Goal: Transaction & Acquisition: Purchase product/service

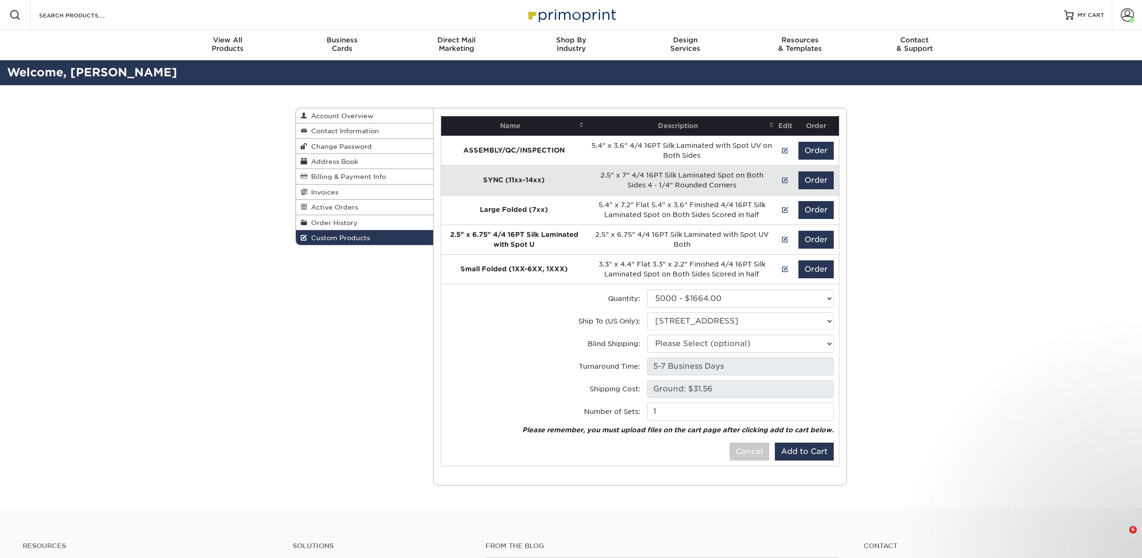
select select "0"
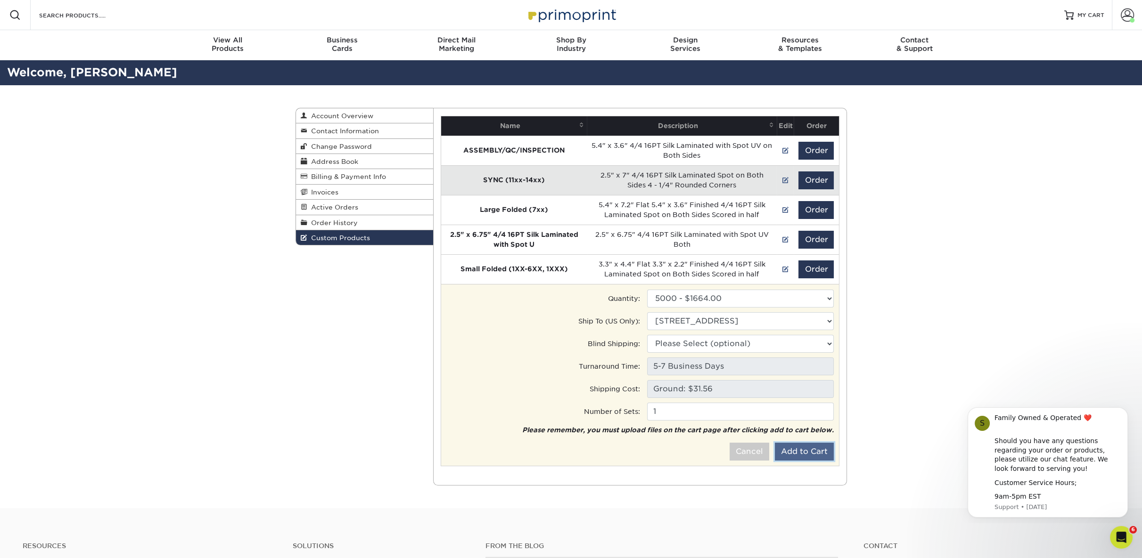
click at [796, 445] on button "Add to Cart" at bounding box center [804, 452] width 59 height 18
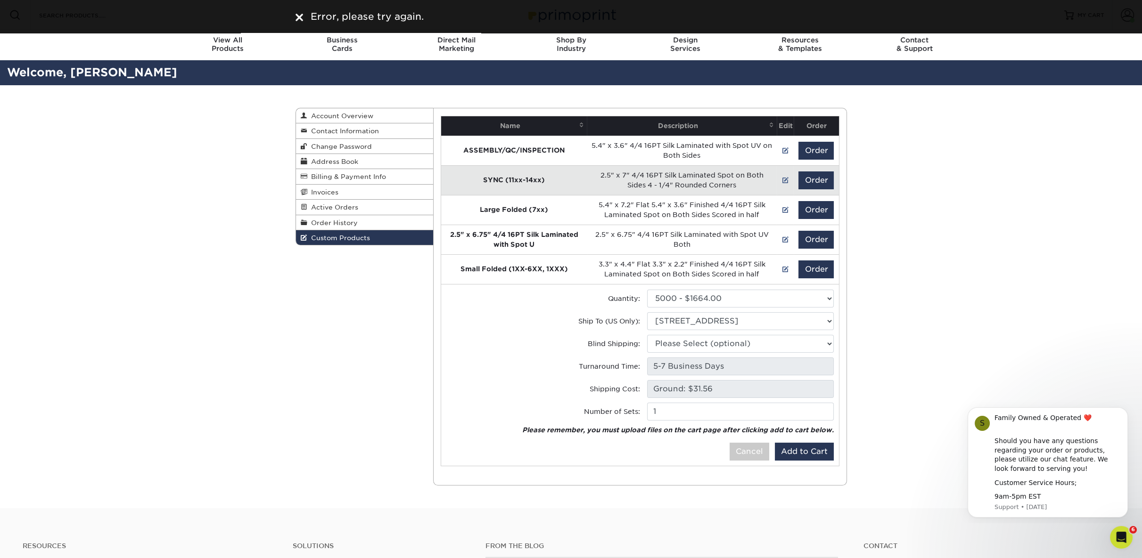
click at [292, 16] on div "Error, please try again." at bounding box center [570, 16] width 565 height 14
click at [302, 16] on img at bounding box center [299, 18] width 8 height 8
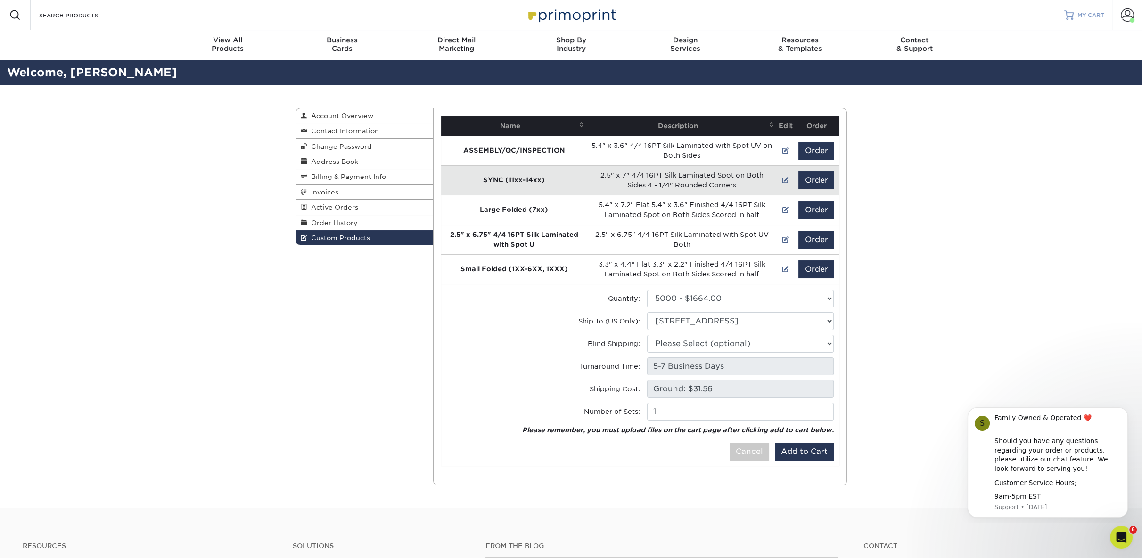
click at [1085, 10] on link "MY CART" at bounding box center [1084, 15] width 40 height 30
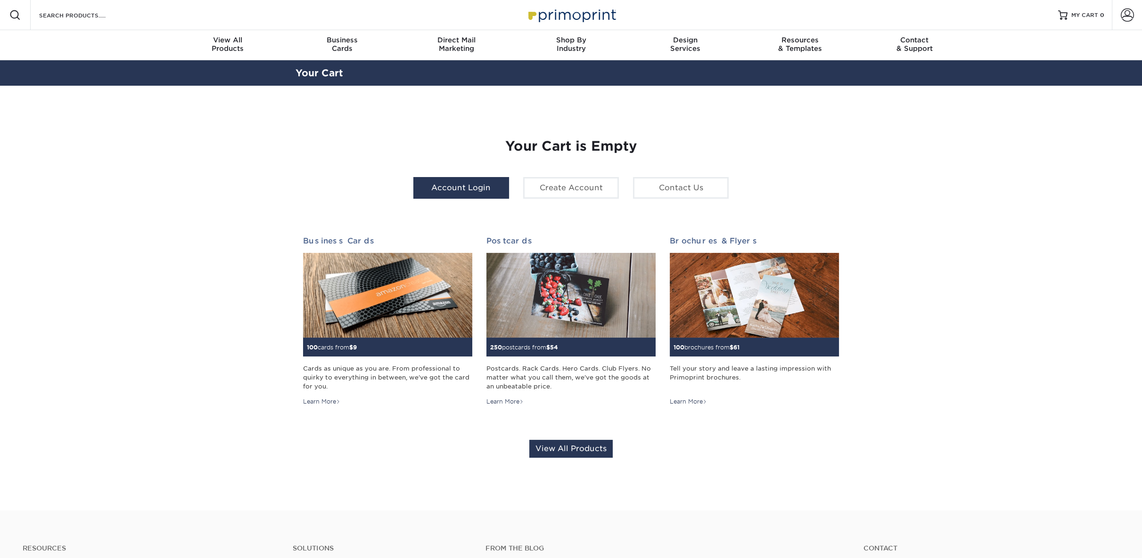
click at [476, 185] on link "Account Login" at bounding box center [461, 188] width 96 height 22
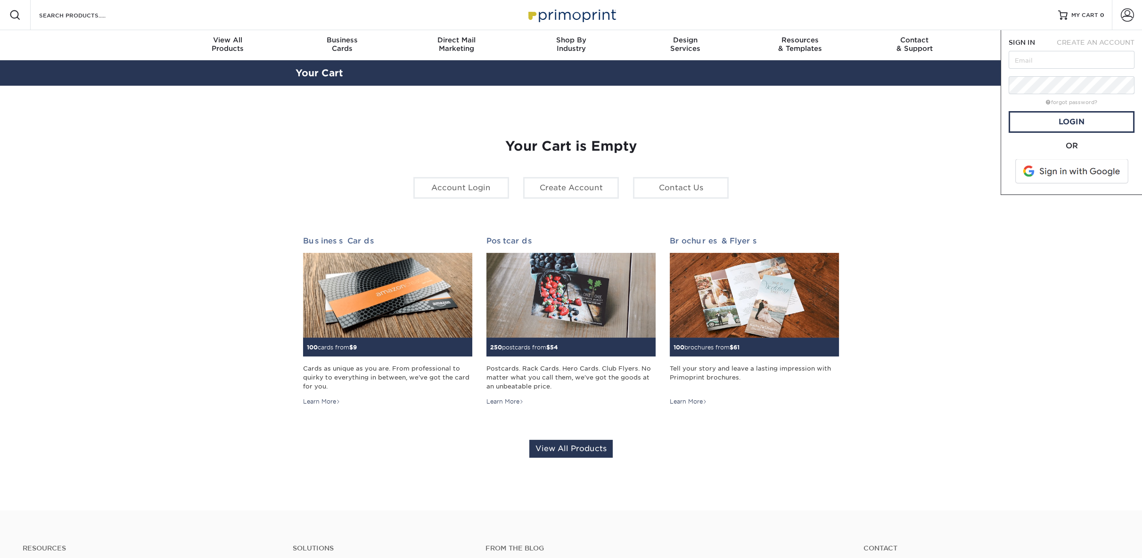
click at [1069, 171] on span at bounding box center [1072, 171] width 120 height 25
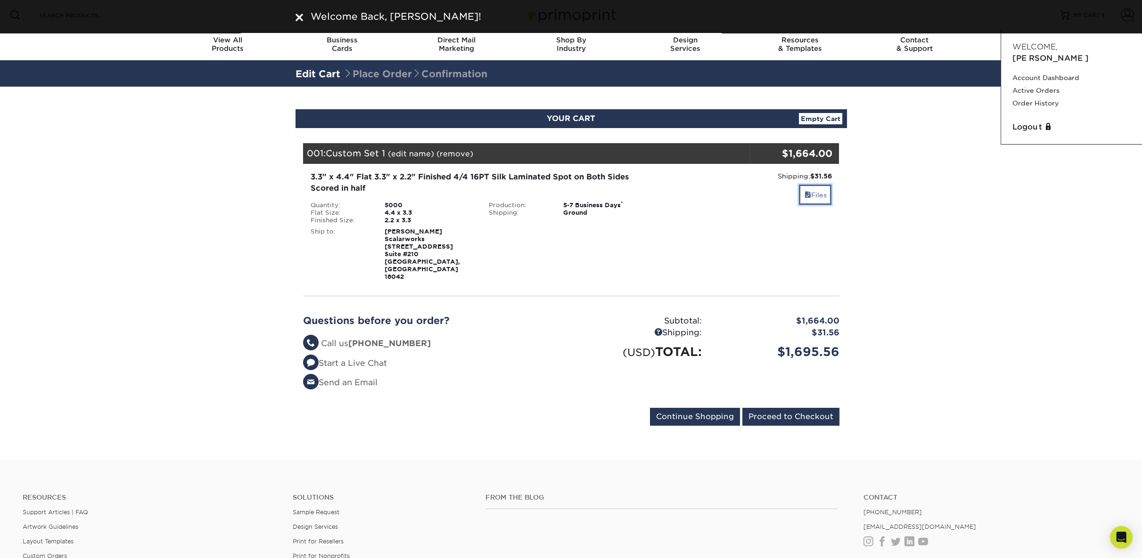
click at [805, 194] on span at bounding box center [807, 195] width 7 height 8
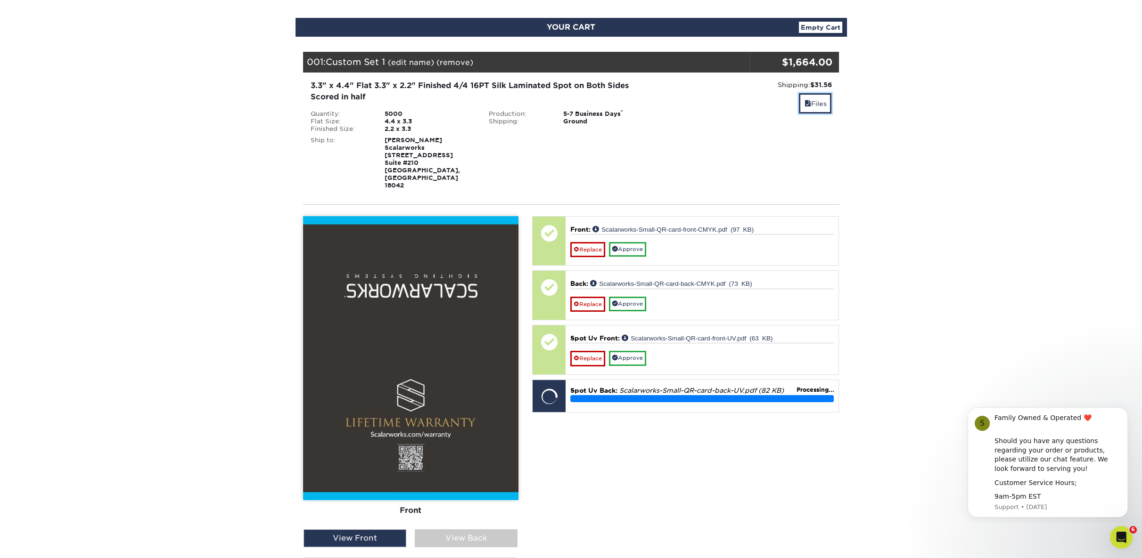
scroll to position [105, 0]
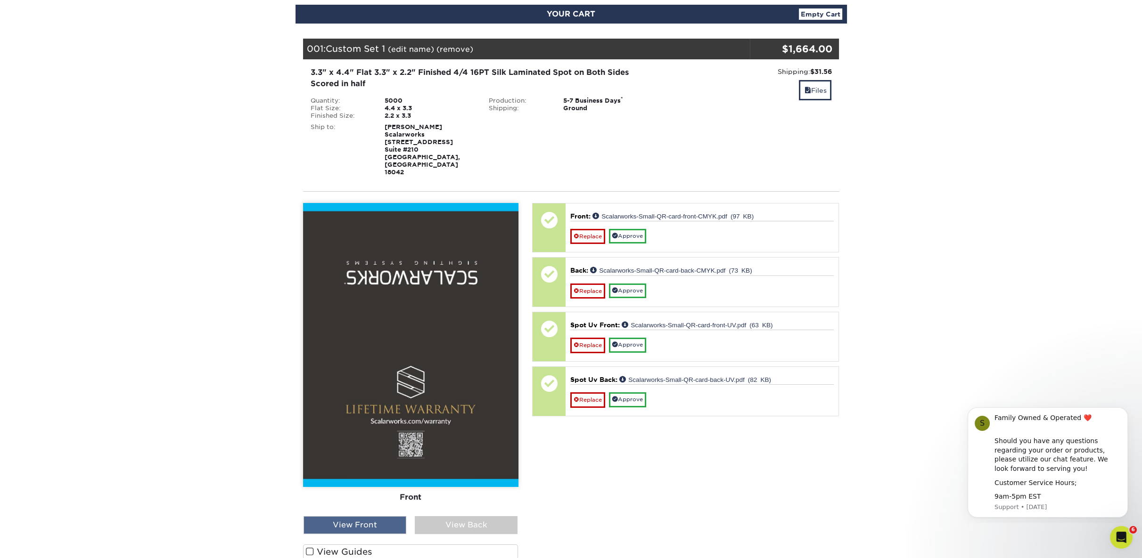
click at [381, 516] on div "View Front" at bounding box center [354, 525] width 103 height 18
click at [468, 516] on div "View Back" at bounding box center [466, 525] width 103 height 18
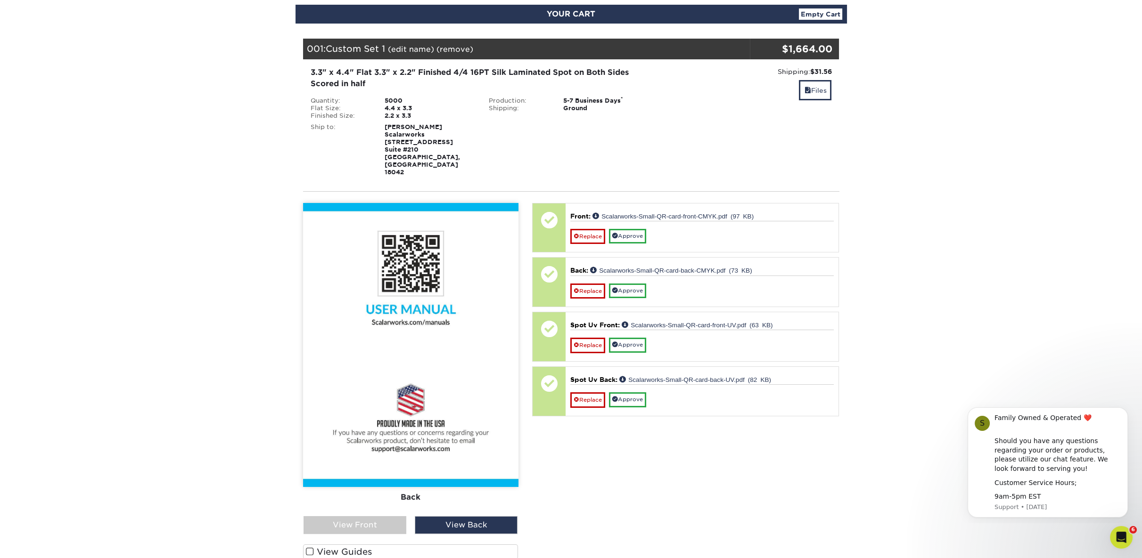
click at [0, 0] on input "Show Spot UV Mask" at bounding box center [0, 0] width 0 height 0
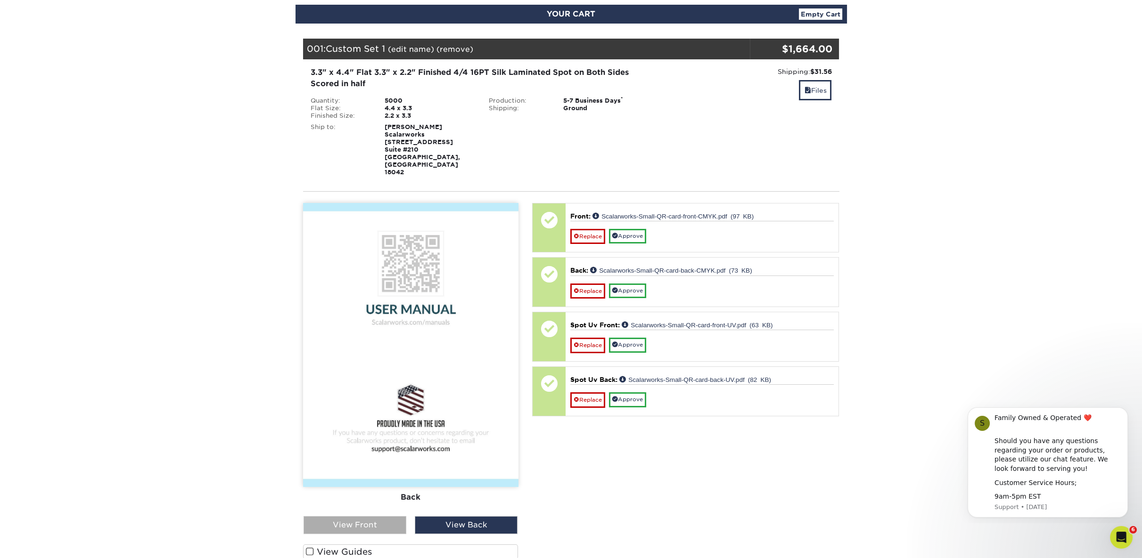
click at [364, 516] on div "View Front" at bounding box center [354, 525] width 103 height 18
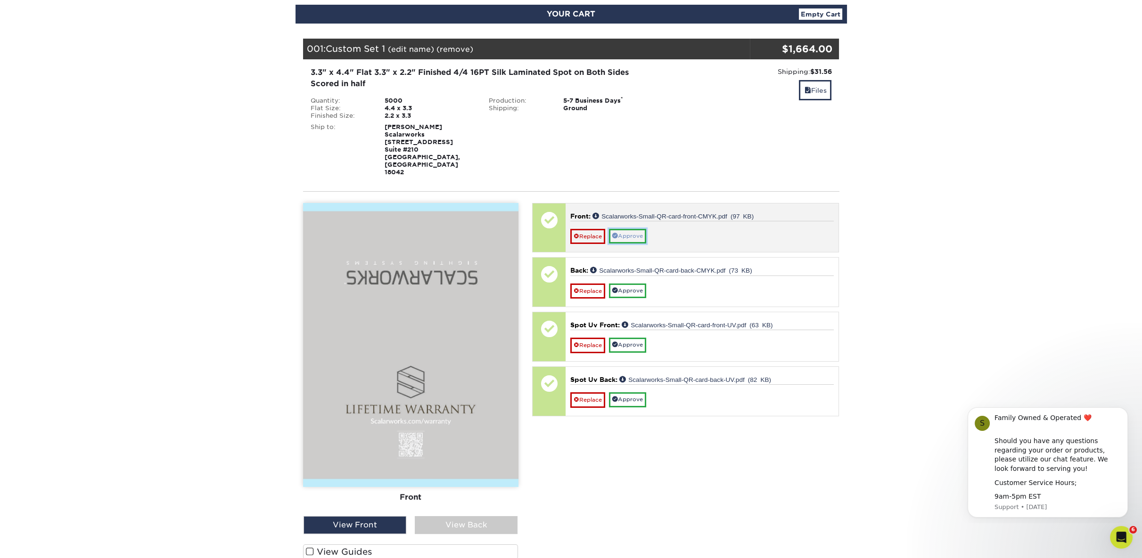
click at [636, 229] on link "Approve" at bounding box center [627, 236] width 37 height 15
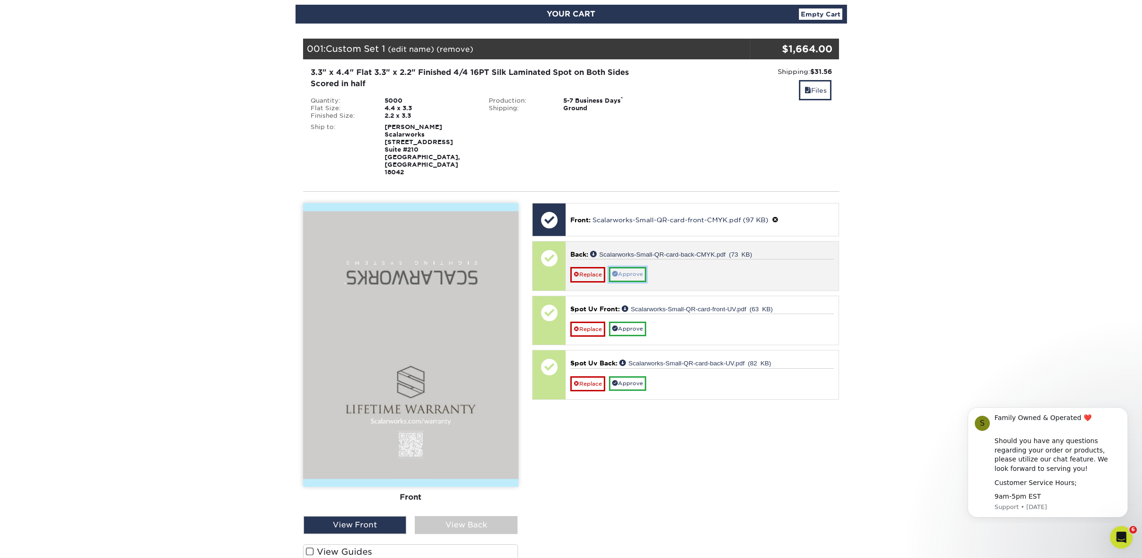
click at [637, 267] on link "Approve" at bounding box center [627, 274] width 37 height 15
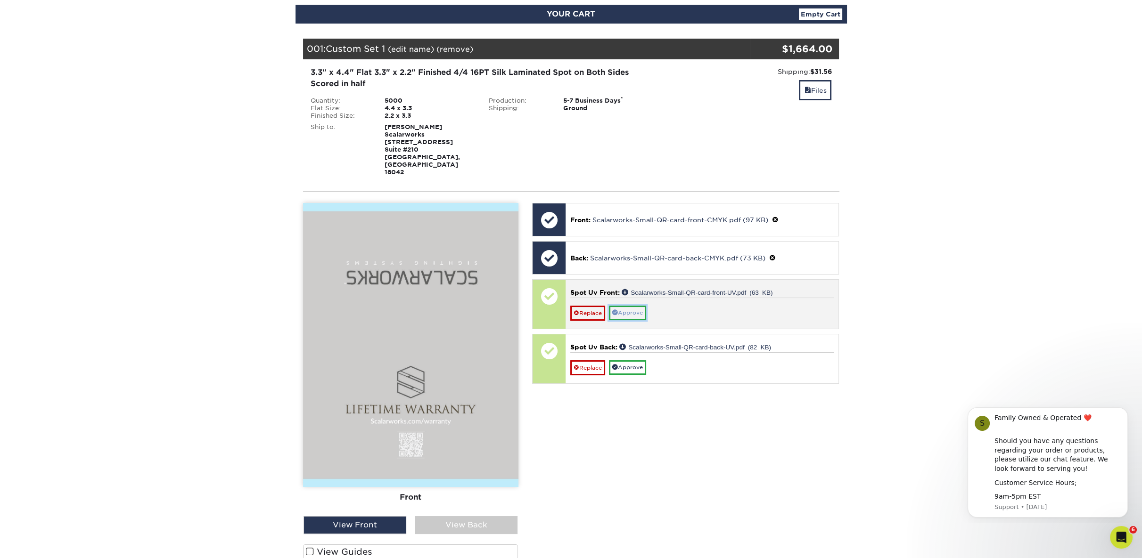
click at [634, 306] on link "Approve" at bounding box center [627, 313] width 37 height 15
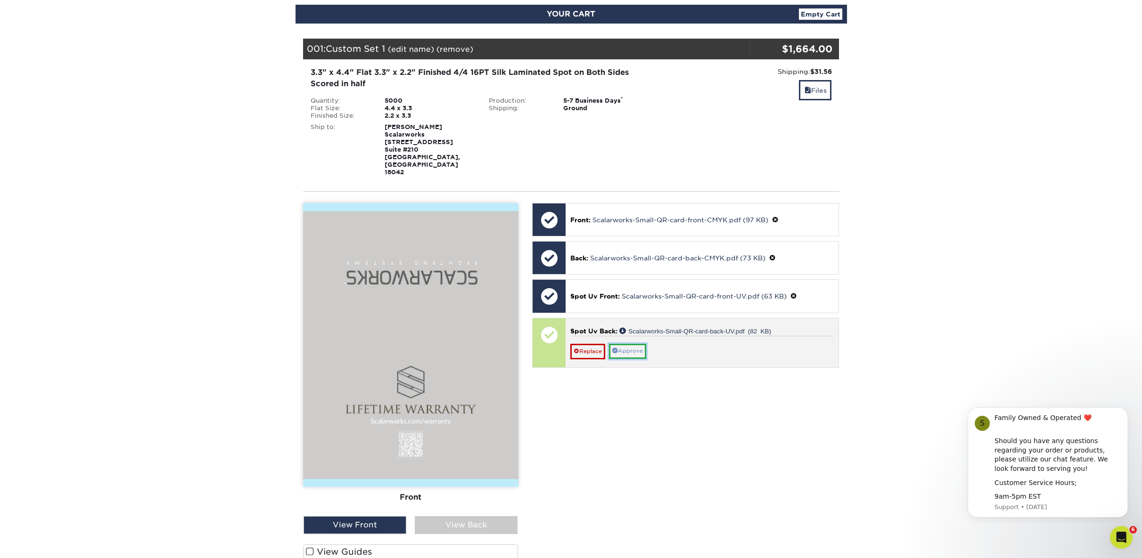
click at [634, 344] on link "Approve" at bounding box center [627, 351] width 37 height 15
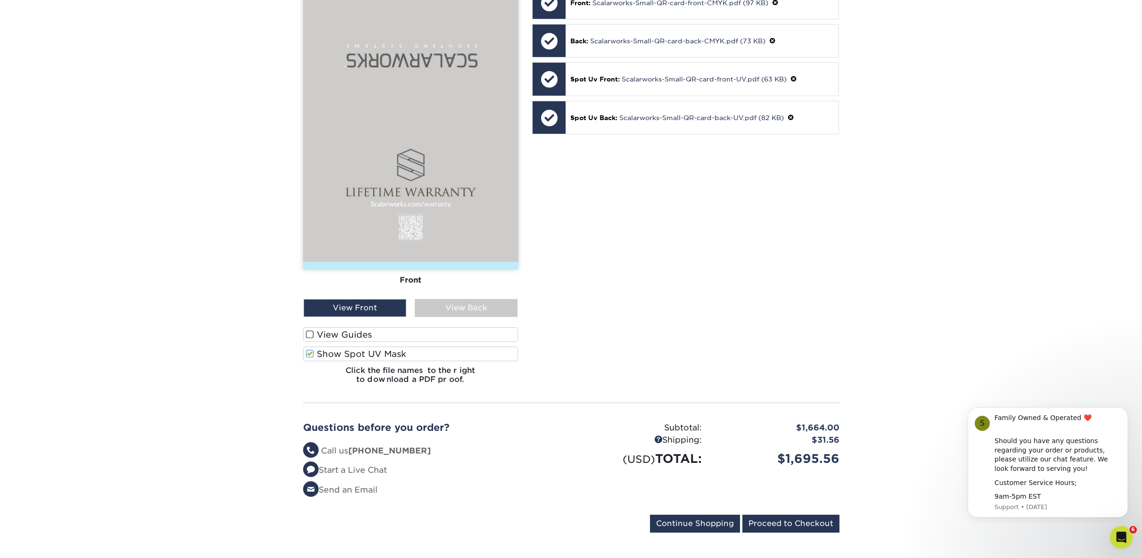
scroll to position [523, 0]
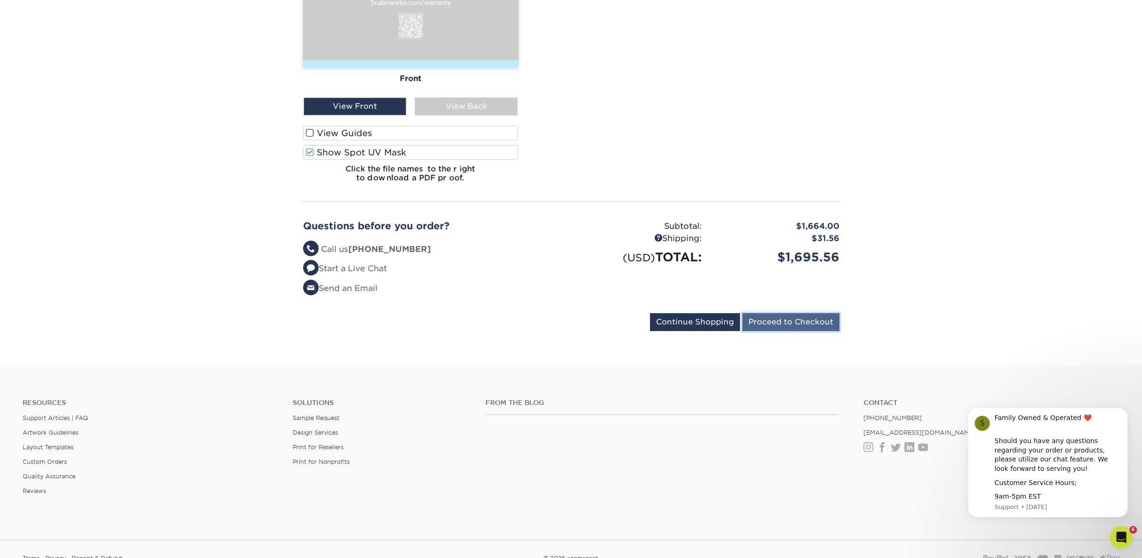
click at [777, 313] on input "Proceed to Checkout" at bounding box center [790, 322] width 97 height 18
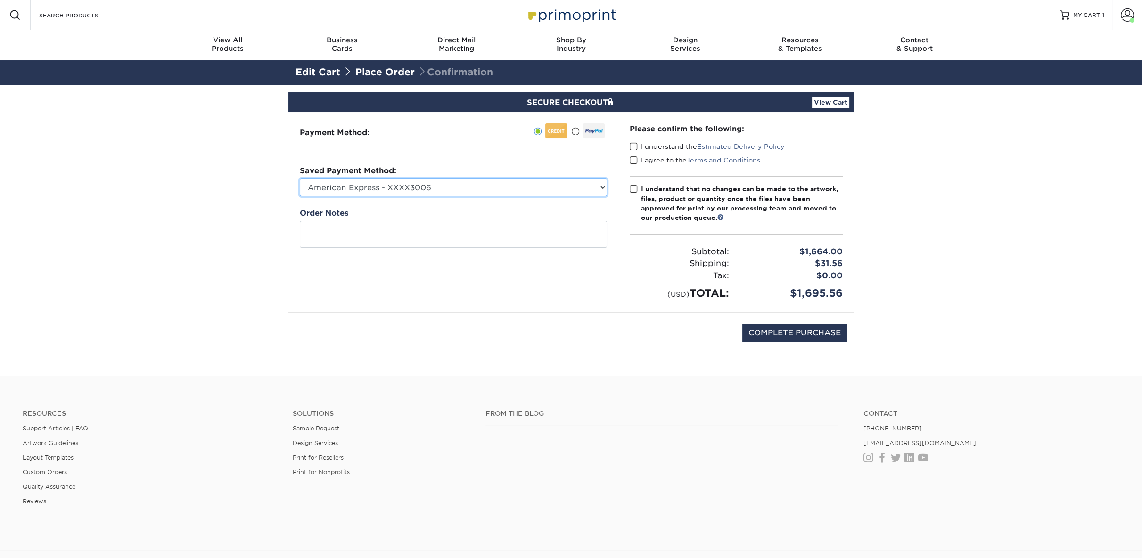
click at [427, 185] on select "American Express - XXXX3006 American Express - XXXX2008 American Express - XXXX…" at bounding box center [453, 188] width 307 height 18
select select "74642"
click at [300, 179] on select "American Express - XXXX3006 American Express - XXXX2008 American Express - XXXX…" at bounding box center [453, 188] width 307 height 18
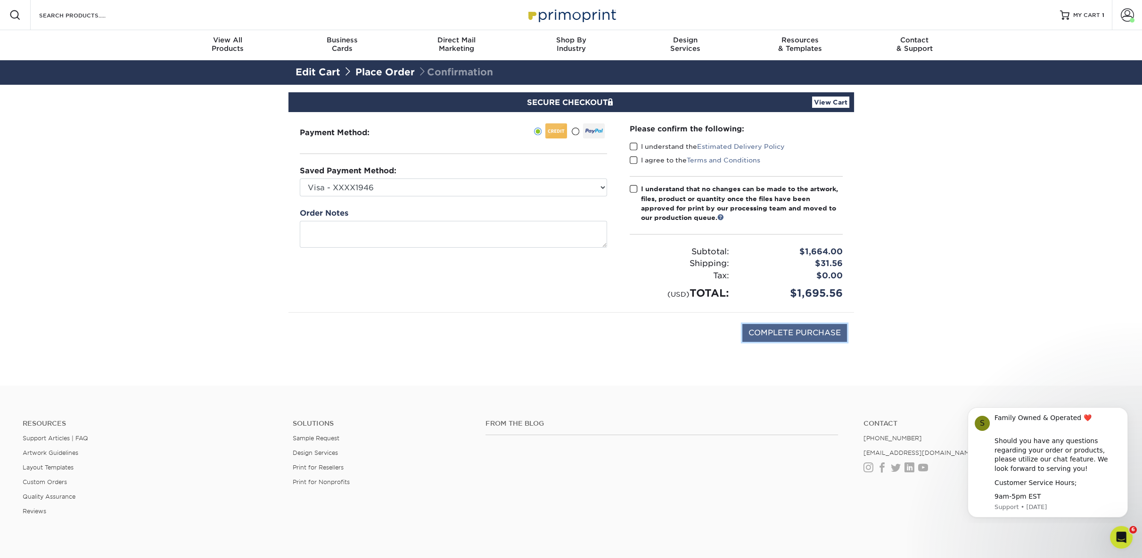
click at [793, 330] on input "COMPLETE PURCHASE" at bounding box center [794, 333] width 105 height 18
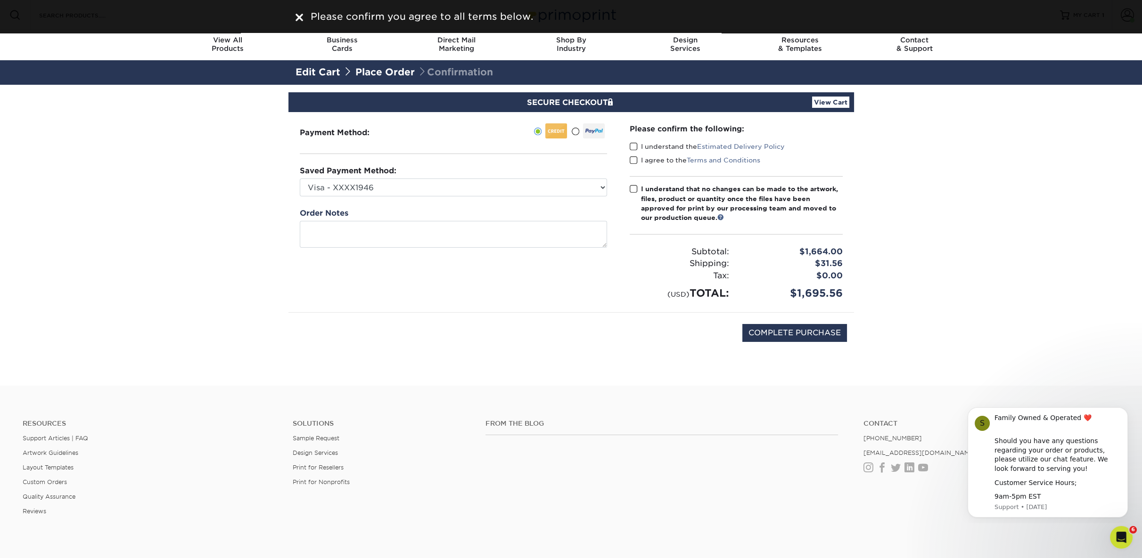
click at [629, 147] on span at bounding box center [633, 146] width 8 height 9
click at [0, 0] on input "I understand the Estimated Delivery Policy" at bounding box center [0, 0] width 0 height 0
click at [634, 191] on span at bounding box center [633, 189] width 8 height 9
click at [0, 0] on input "I understand that no changes can be made to the artwork, files, product or quan…" at bounding box center [0, 0] width 0 height 0
click at [760, 327] on input "COMPLETE PURCHASE" at bounding box center [794, 333] width 105 height 18
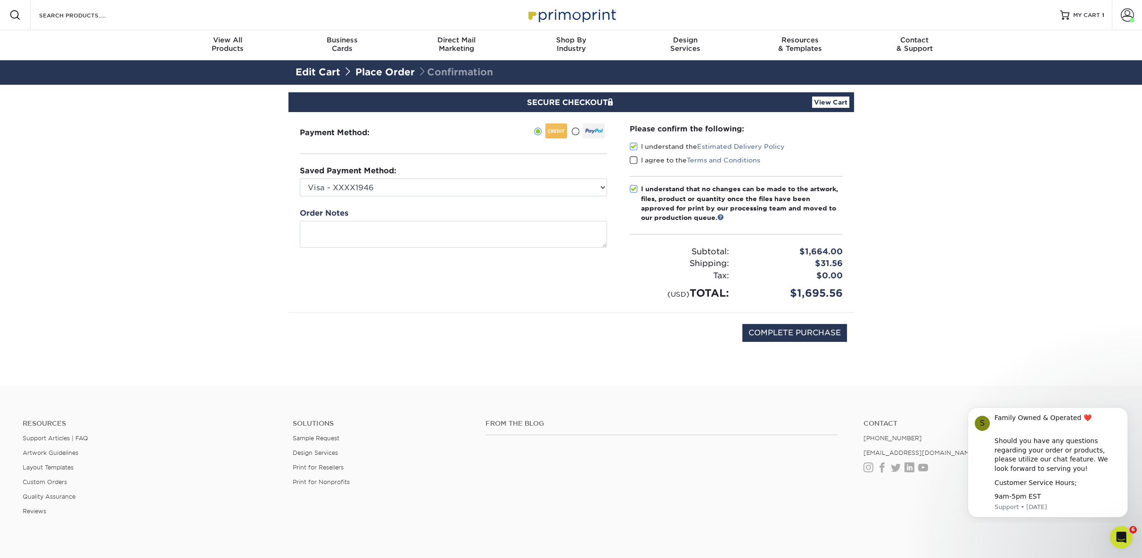
click at [956, 328] on section "SECURE CHECKOUT View Cart Payment Method: Saved Payment Method:" at bounding box center [571, 235] width 1142 height 301
click at [633, 161] on span at bounding box center [633, 160] width 8 height 9
click at [0, 0] on input "I agree to the Terms and Conditions" at bounding box center [0, 0] width 0 height 0
click at [773, 336] on input "COMPLETE PURCHASE" at bounding box center [794, 333] width 105 height 18
type input "PROCESSING, PLEASE WAIT..."
